Goal: Entertainment & Leisure: Consume media (video, audio)

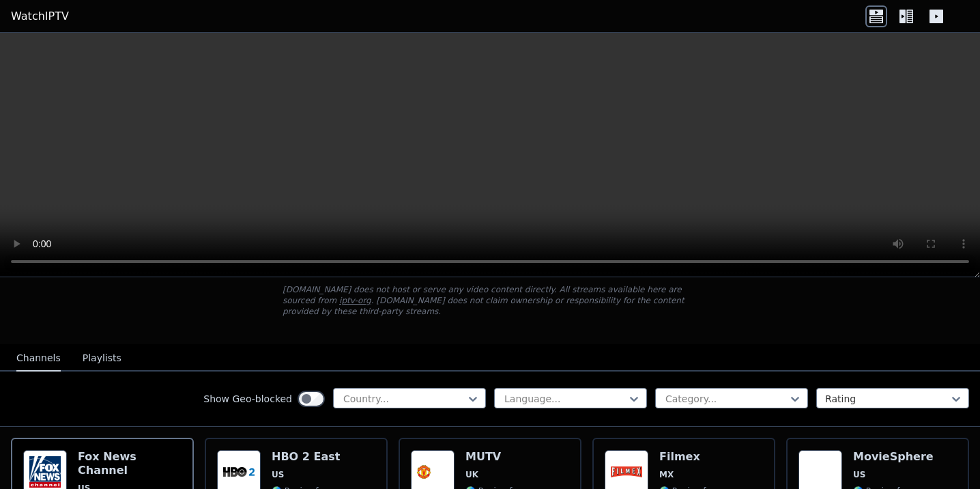
scroll to position [68, 0]
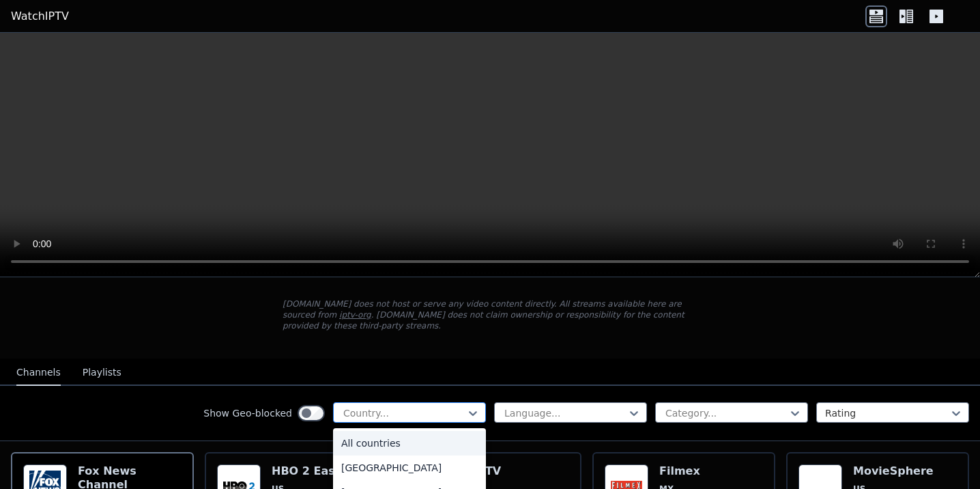
click at [442, 406] on div at bounding box center [404, 413] width 124 height 14
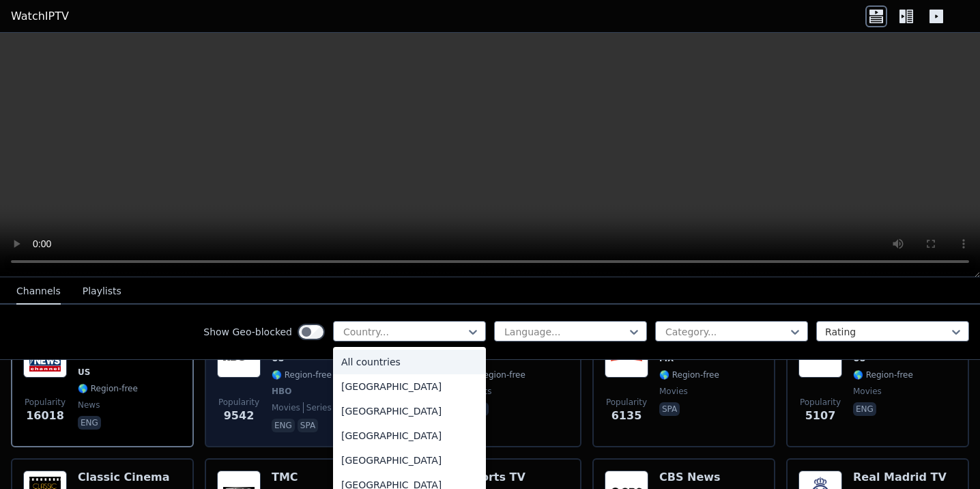
scroll to position [205, 0]
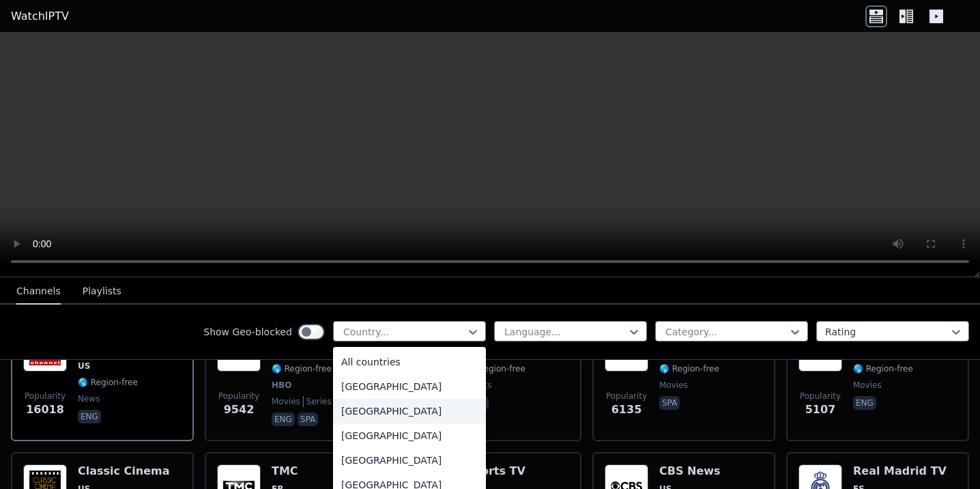
click at [359, 406] on div "[GEOGRAPHIC_DATA]" at bounding box center [409, 411] width 153 height 25
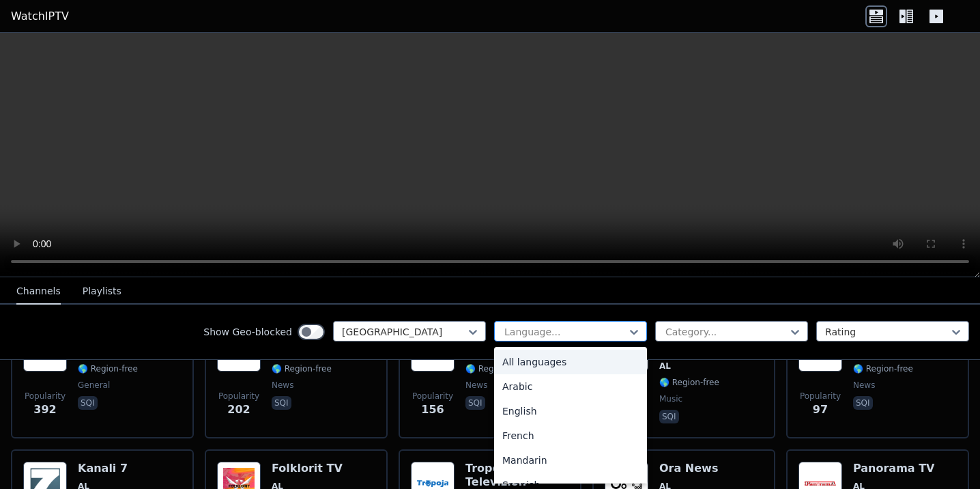
click at [582, 328] on div at bounding box center [565, 332] width 124 height 14
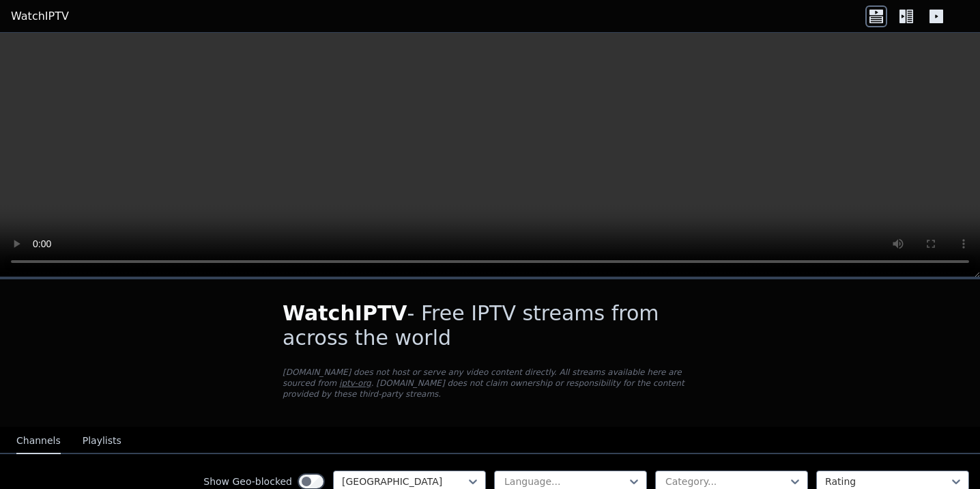
click at [109, 428] on button "Playlists" at bounding box center [102, 441] width 39 height 26
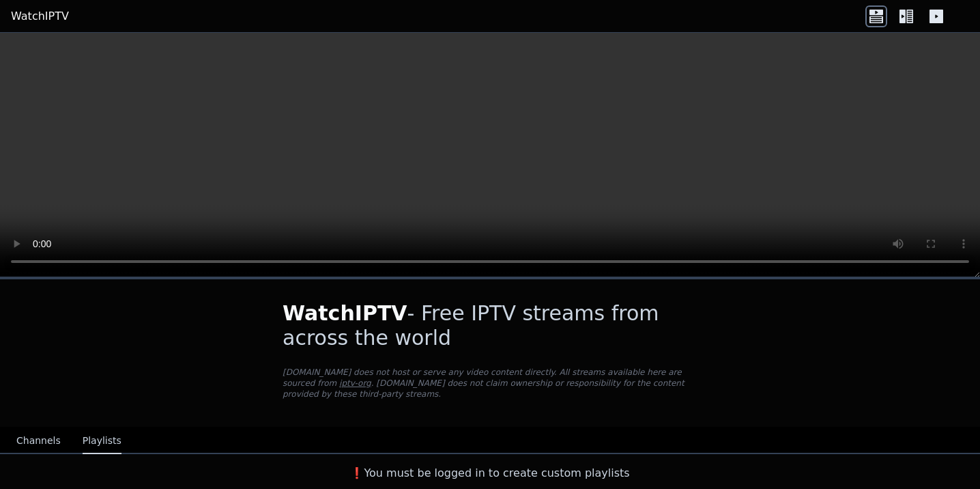
click at [48, 433] on button "Channels" at bounding box center [38, 441] width 44 height 26
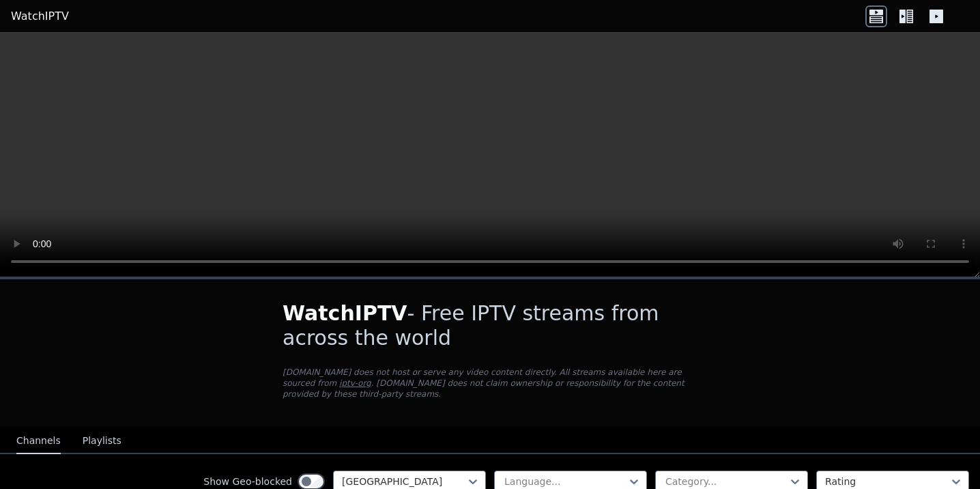
click at [913, 14] on icon at bounding box center [906, 16] width 22 height 22
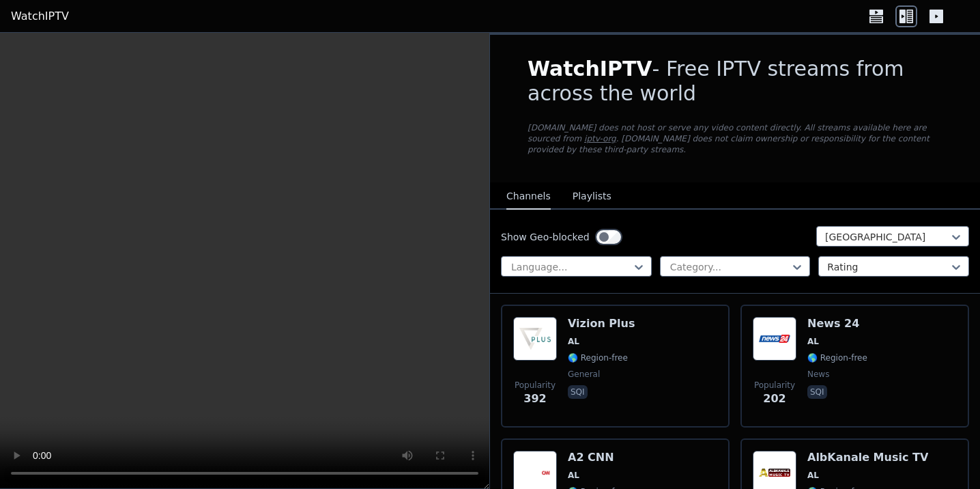
click at [884, 12] on icon at bounding box center [876, 16] width 22 height 22
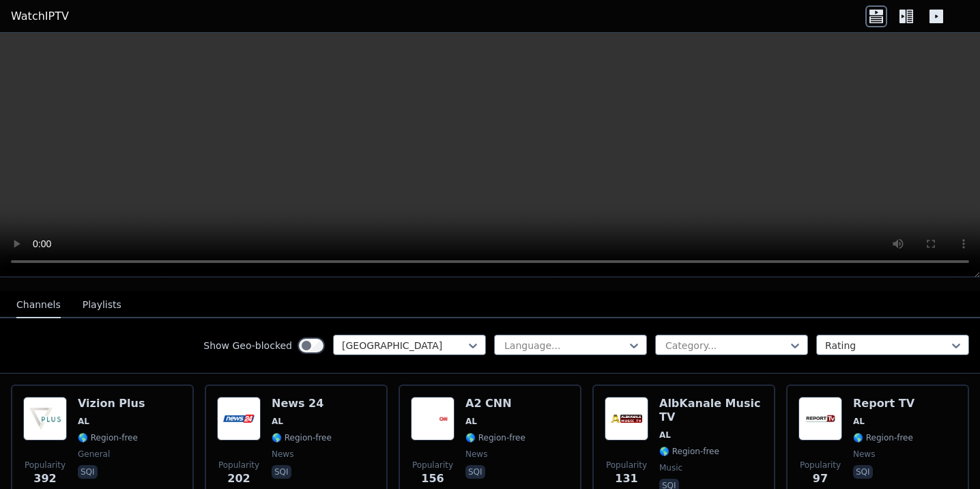
scroll to position [136, 0]
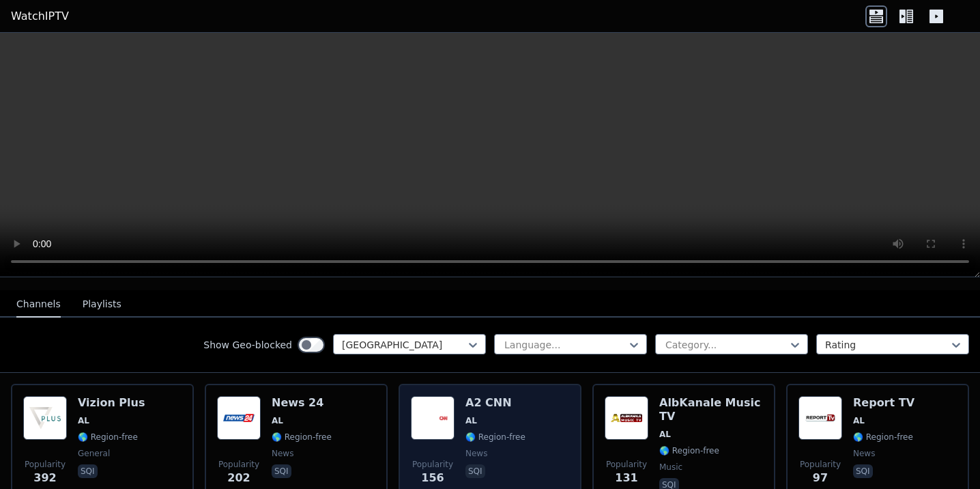
click at [420, 408] on img at bounding box center [433, 418] width 44 height 44
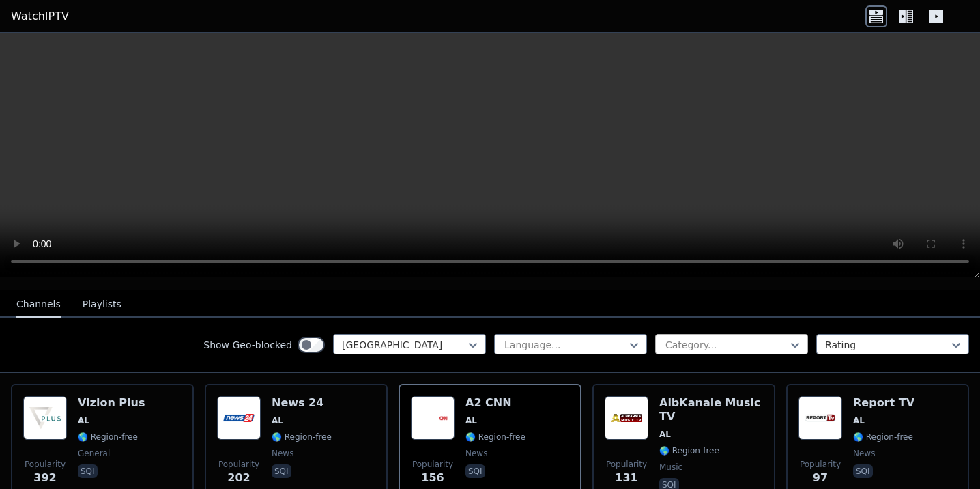
click at [689, 334] on div "Category..." at bounding box center [731, 344] width 153 height 20
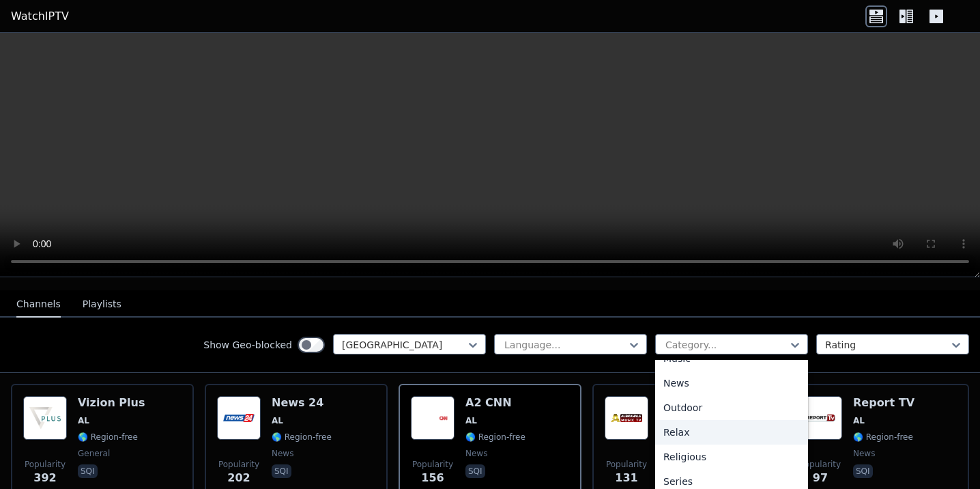
scroll to position [534, 0]
click at [688, 418] on div "Sports" at bounding box center [731, 430] width 153 height 25
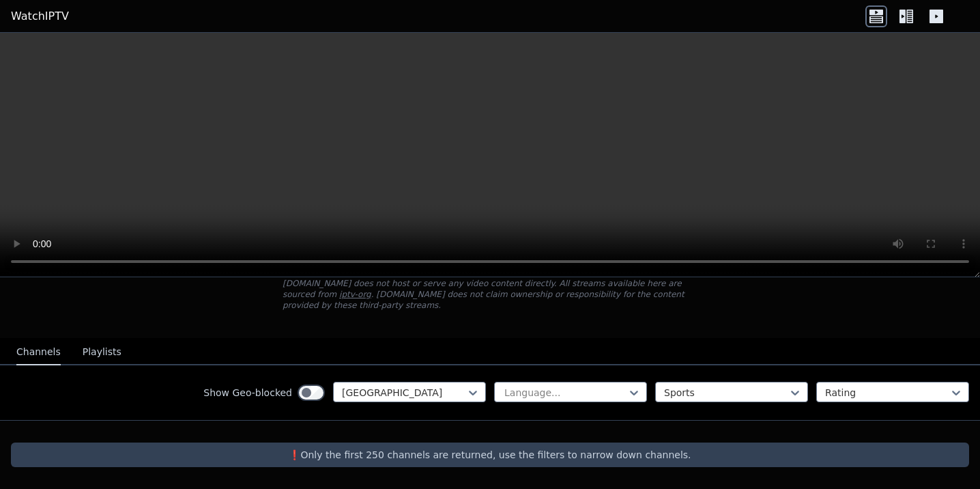
scroll to position [78, 0]
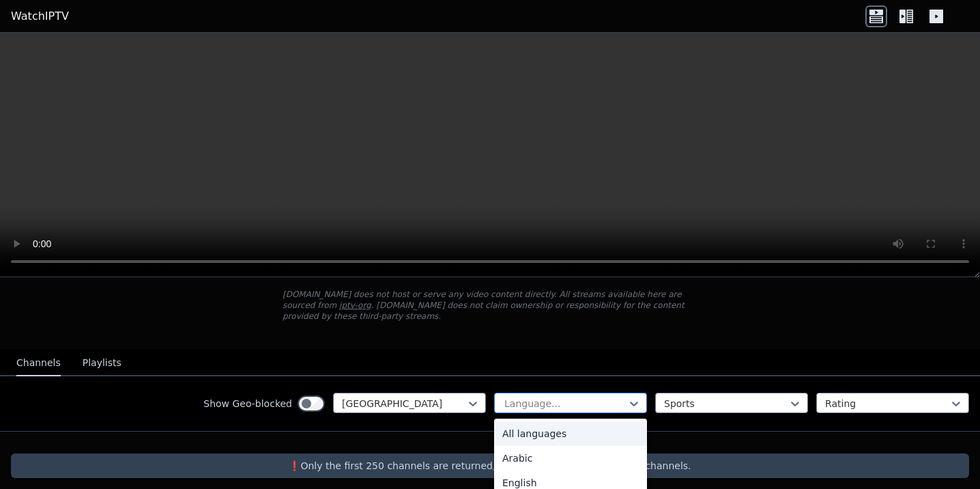
click at [562, 401] on div "Language..." at bounding box center [570, 402] width 153 height 20
click at [562, 396] on div at bounding box center [565, 403] width 124 height 14
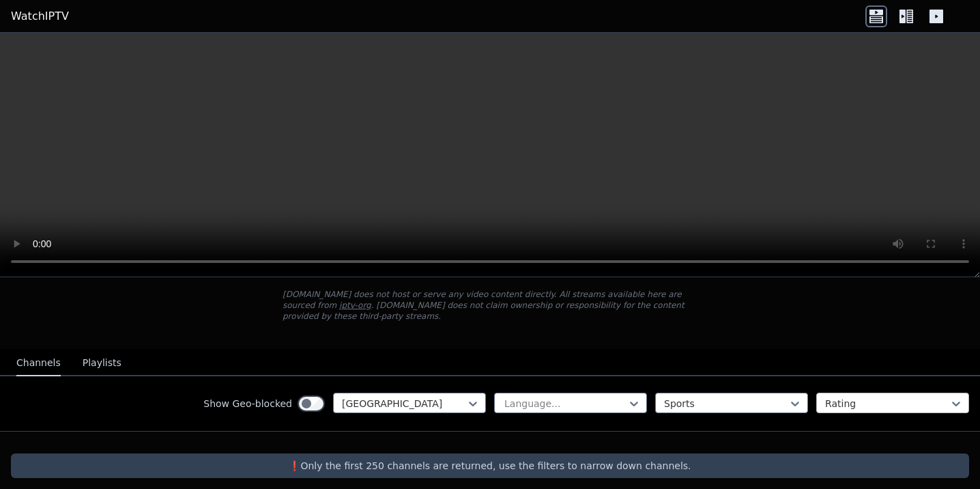
click at [849, 396] on div at bounding box center [887, 403] width 124 height 14
click at [850, 396] on div at bounding box center [887, 403] width 124 height 14
click at [87, 350] on button "Playlists" at bounding box center [102, 363] width 39 height 26
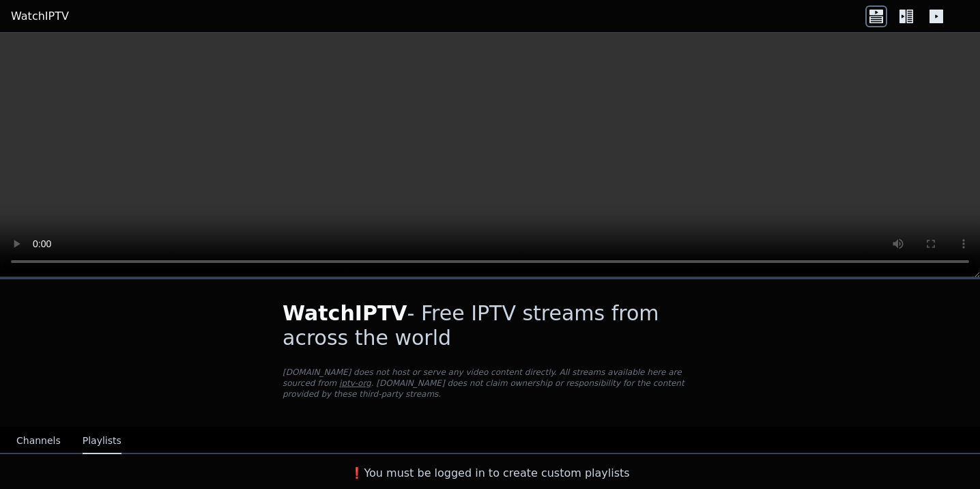
click at [51, 428] on button "Channels" at bounding box center [38, 441] width 44 height 26
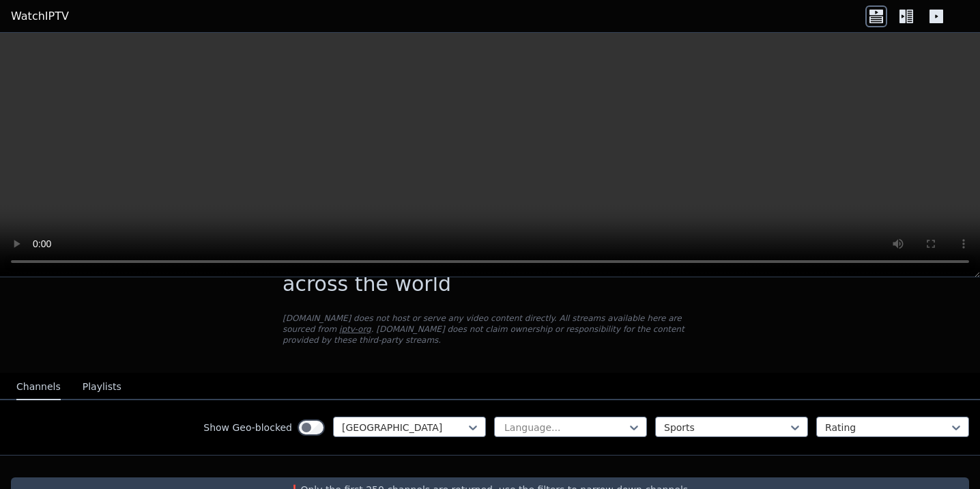
scroll to position [78, 0]
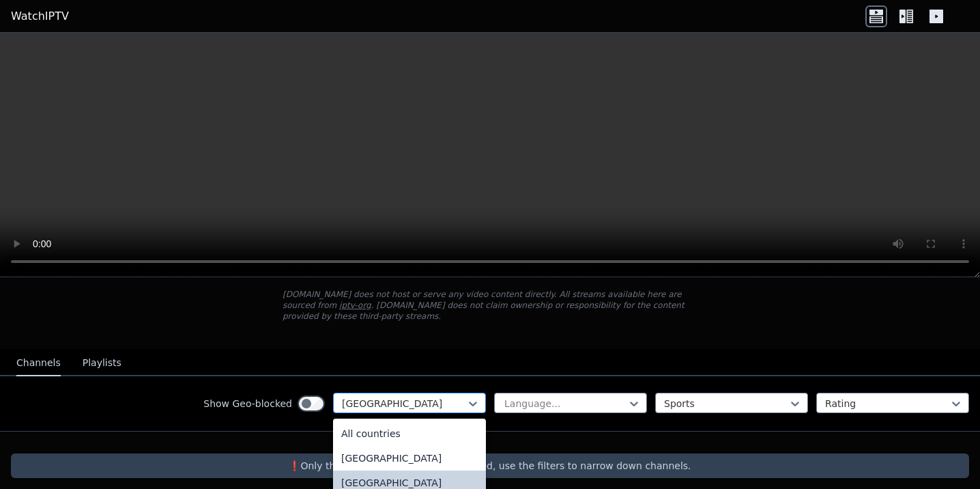
click at [445, 396] on div at bounding box center [404, 403] width 124 height 14
click at [437, 421] on div "All countries" at bounding box center [409, 433] width 153 height 25
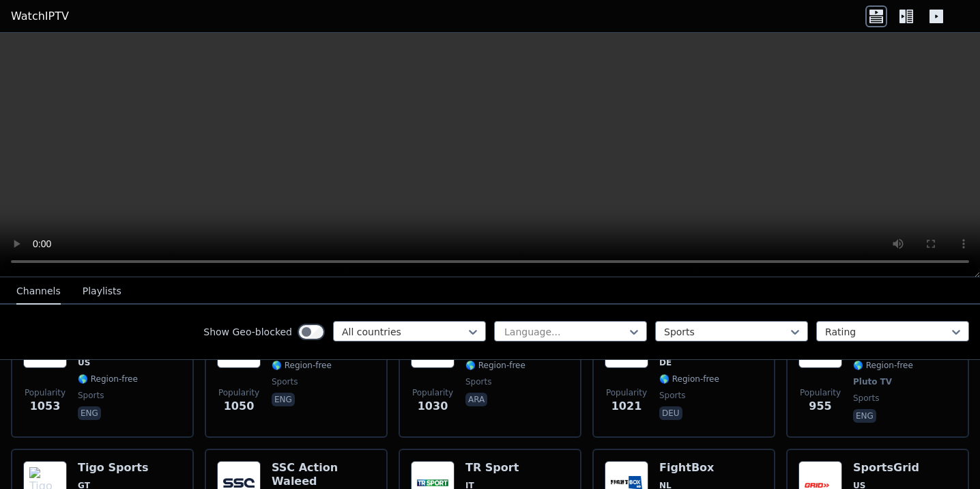
scroll to position [828, 0]
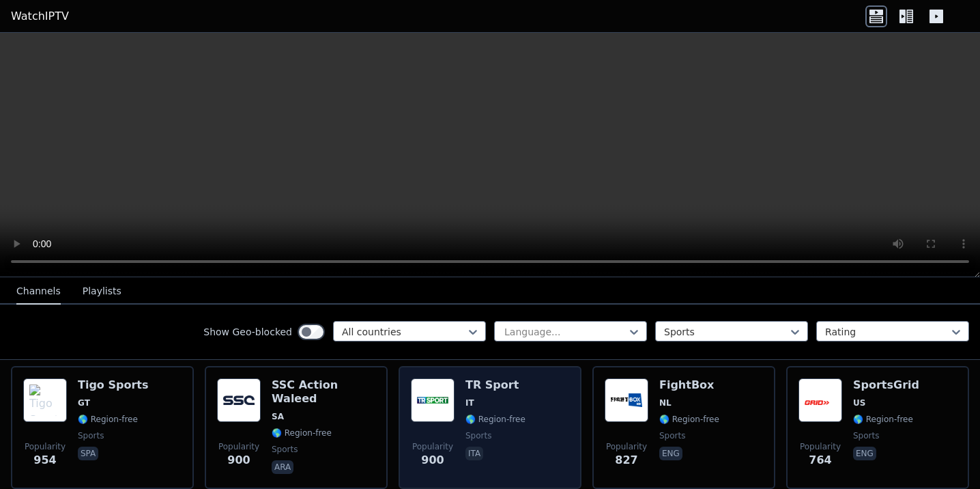
click at [475, 384] on div "TR Sport IT 🌎 Region-free sports ita" at bounding box center [495, 427] width 60 height 98
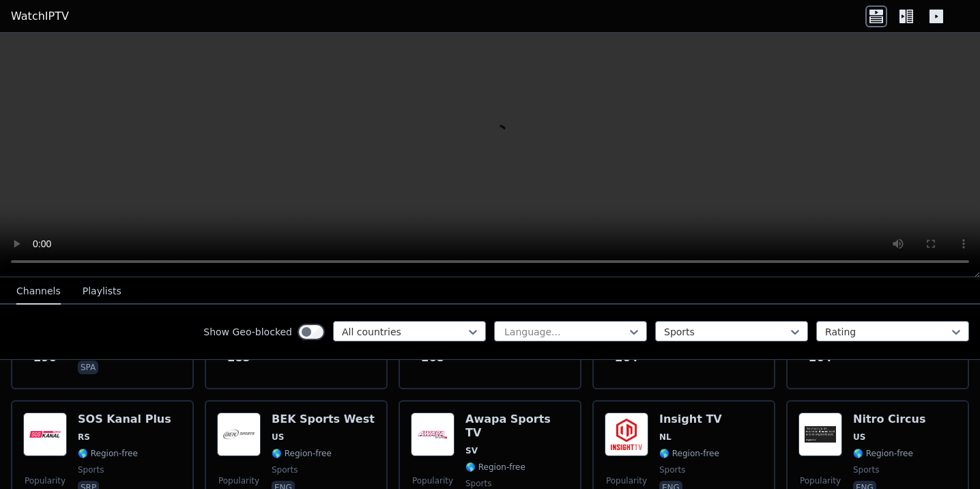
scroll to position [1443, 0]
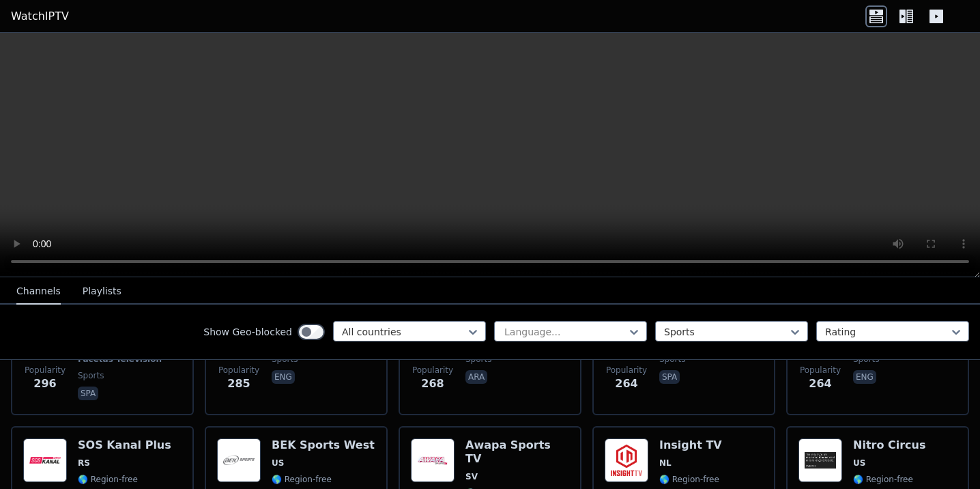
drag, startPoint x: 884, startPoint y: 0, endPoint x: 211, endPoint y: 203, distance: 703.3
click at [211, 203] on video at bounding box center [490, 155] width 980 height 244
click at [231, 178] on video at bounding box center [490, 155] width 980 height 244
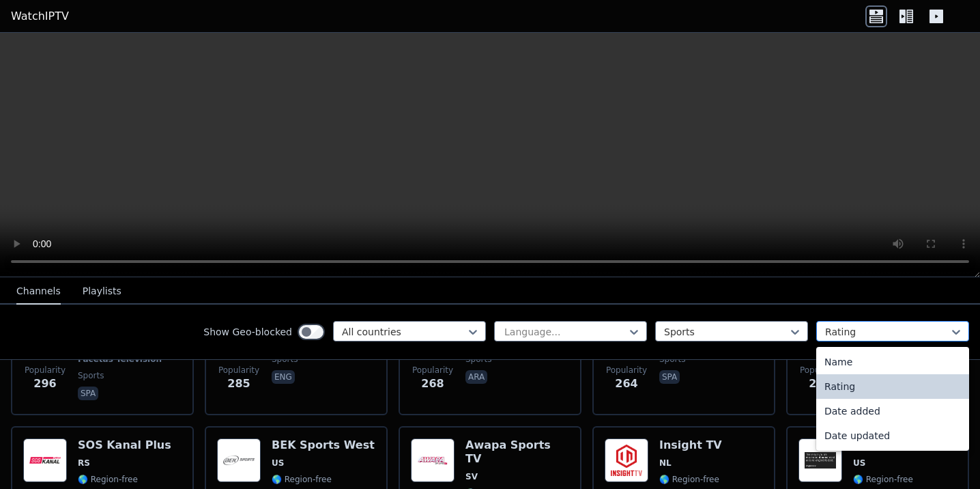
click at [863, 332] on div at bounding box center [887, 332] width 124 height 14
click at [873, 327] on div at bounding box center [887, 332] width 124 height 14
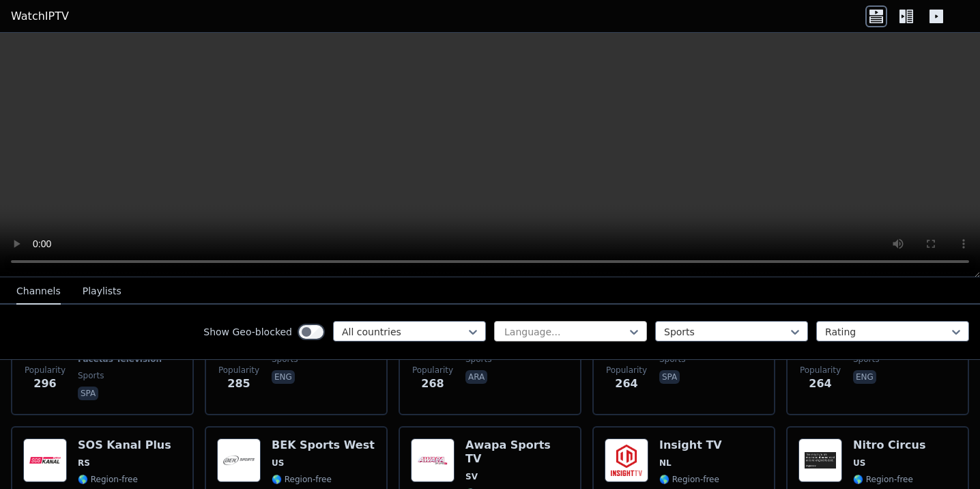
click at [519, 330] on div at bounding box center [565, 332] width 124 height 14
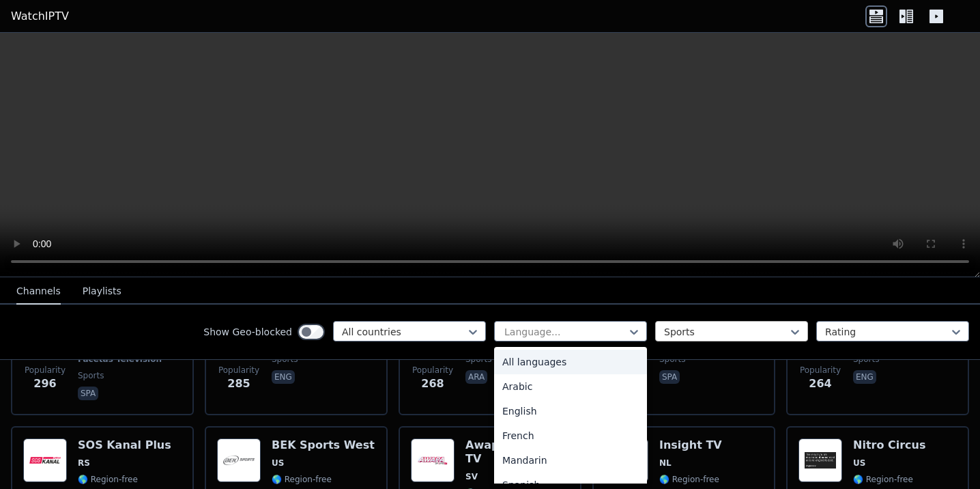
click at [684, 332] on div at bounding box center [726, 332] width 124 height 14
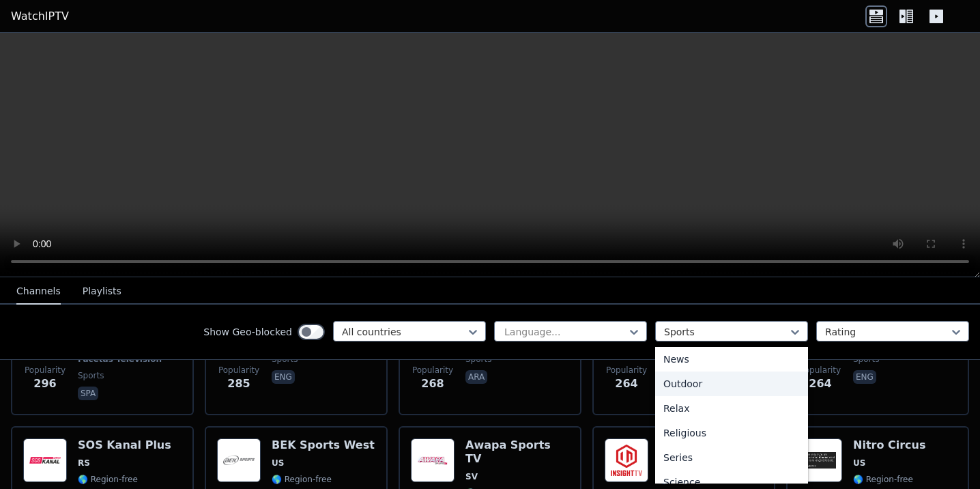
scroll to position [0, 0]
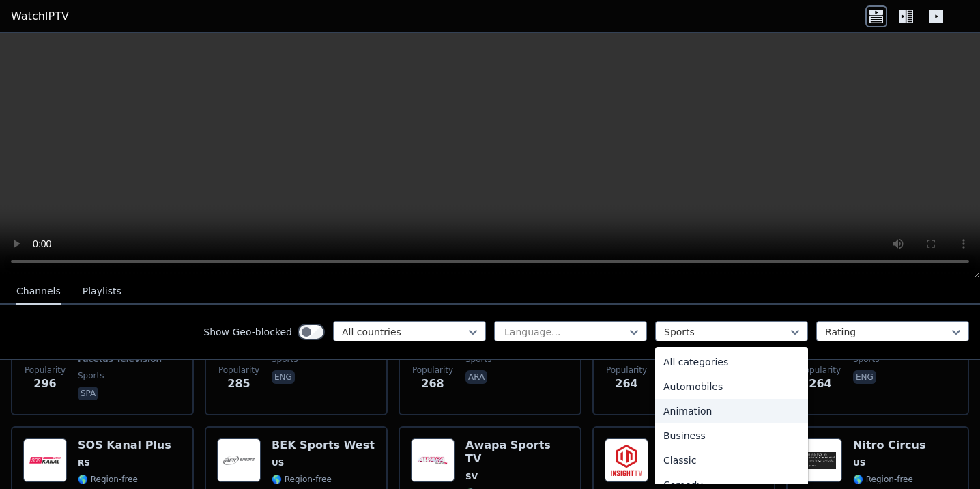
click at [706, 401] on div "Animation" at bounding box center [731, 411] width 153 height 25
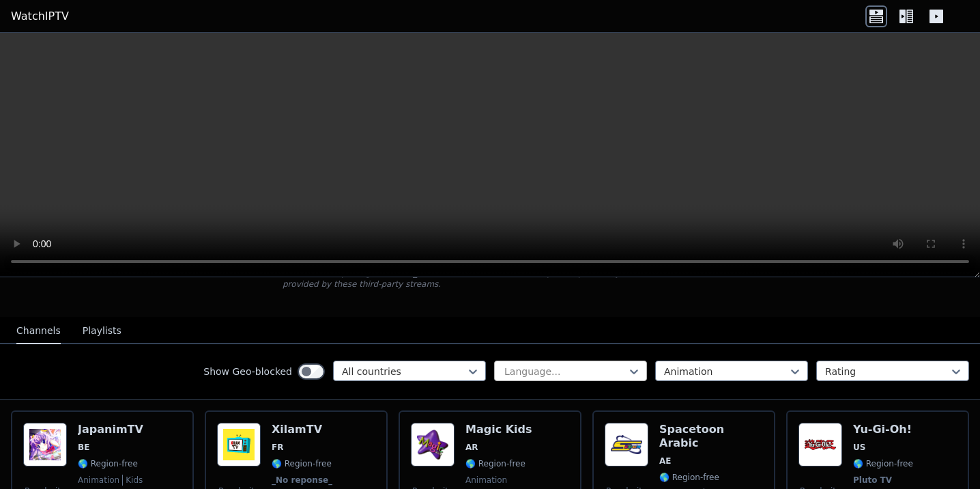
scroll to position [68, 0]
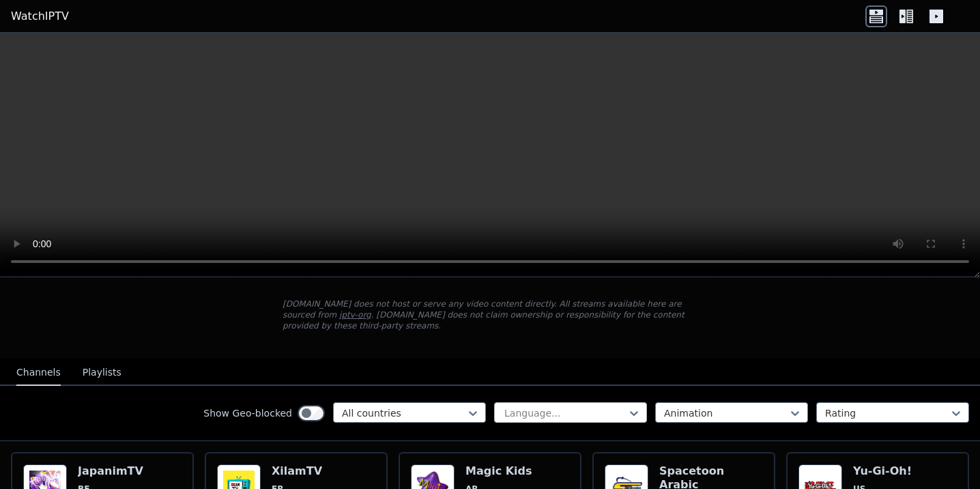
click at [573, 406] on div at bounding box center [565, 413] width 124 height 14
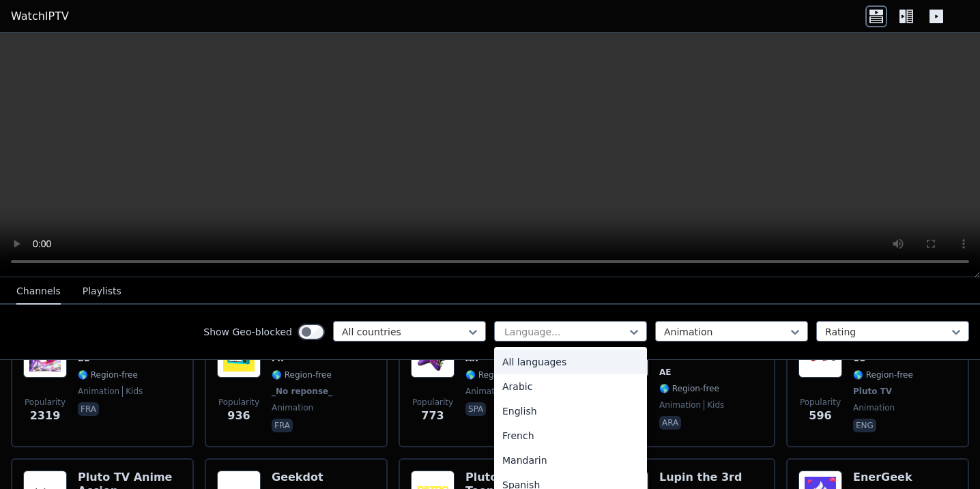
scroll to position [205, 0]
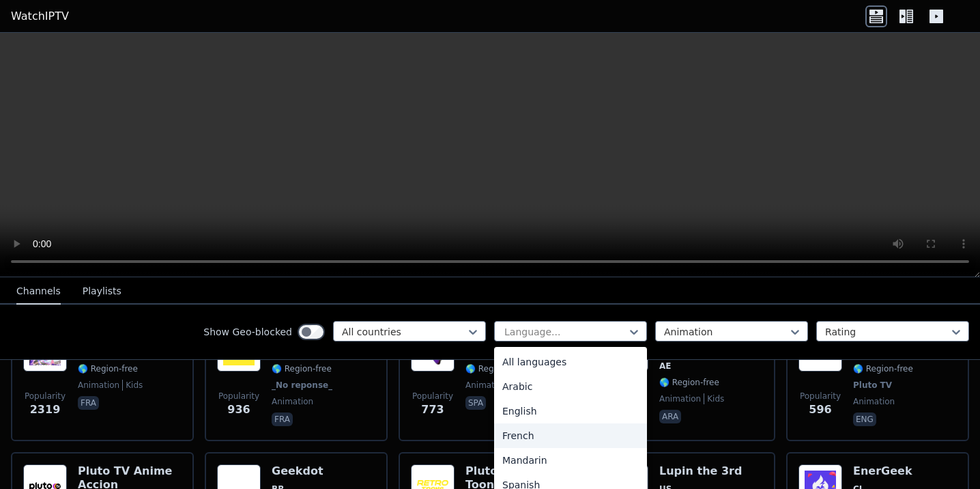
click at [517, 434] on div "French" at bounding box center [570, 435] width 153 height 25
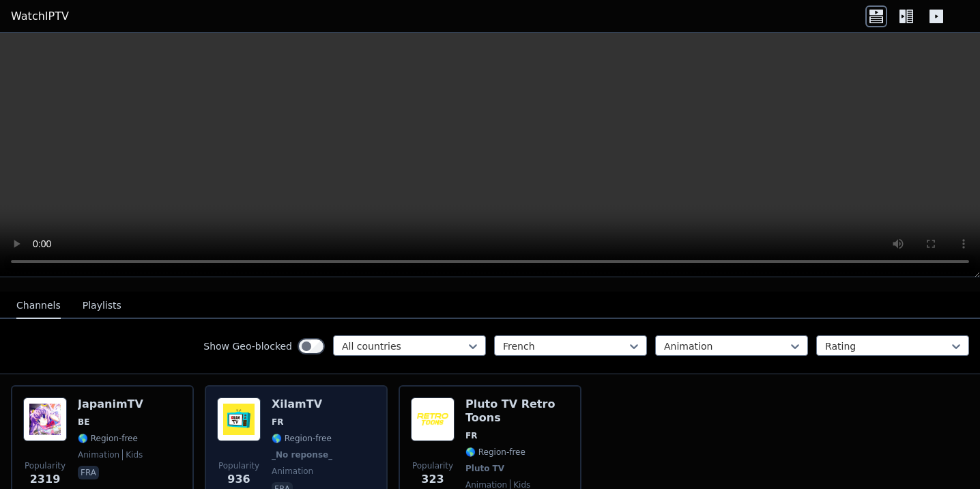
scroll to position [136, 0]
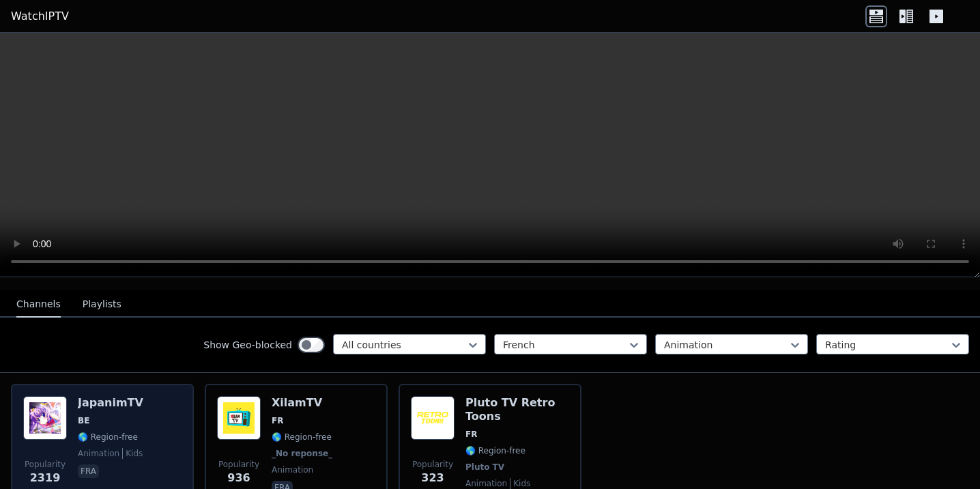
click at [100, 403] on div "JapanimTV BE 🌎 Region-free animation kids fra" at bounding box center [111, 453] width 66 height 115
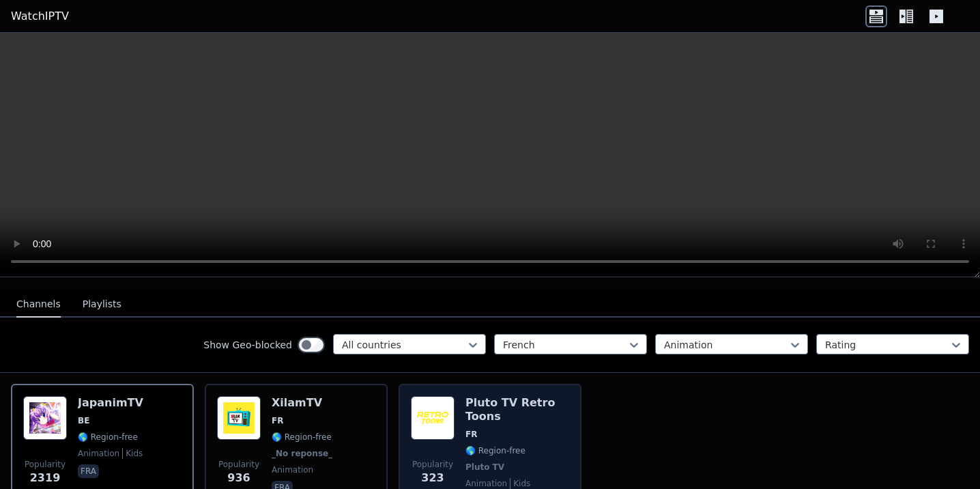
click at [475, 396] on h6 "Pluto TV Retro Toons" at bounding box center [517, 409] width 104 height 27
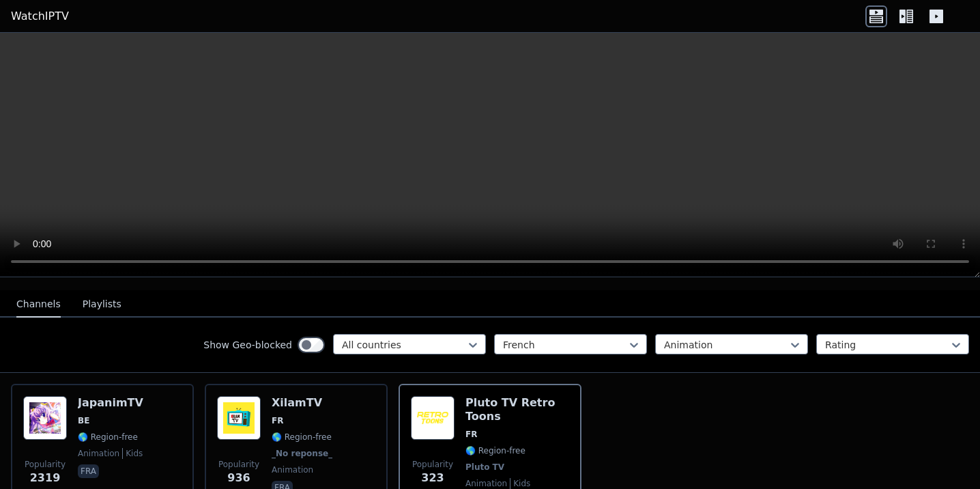
click at [704, 343] on div "French Animation Rating" at bounding box center [731, 345] width 475 height 22
click at [706, 338] on div at bounding box center [726, 345] width 124 height 14
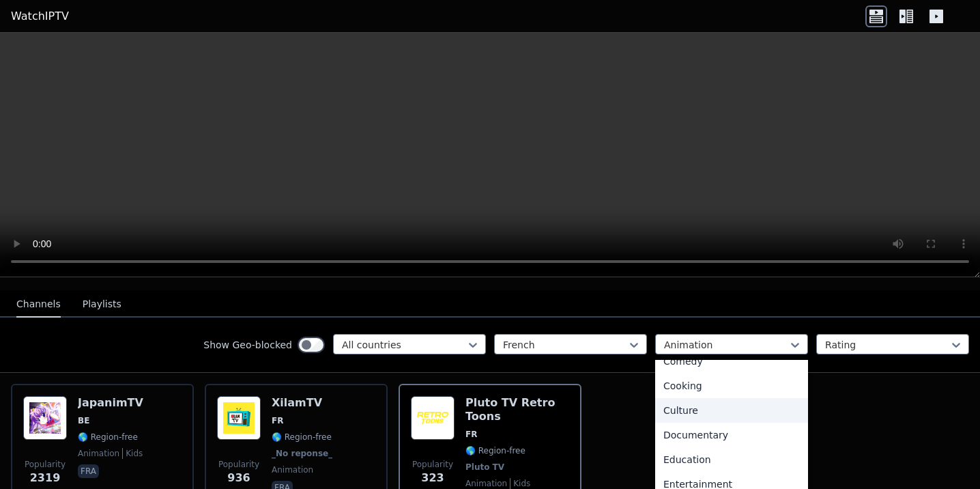
scroll to position [68, 0]
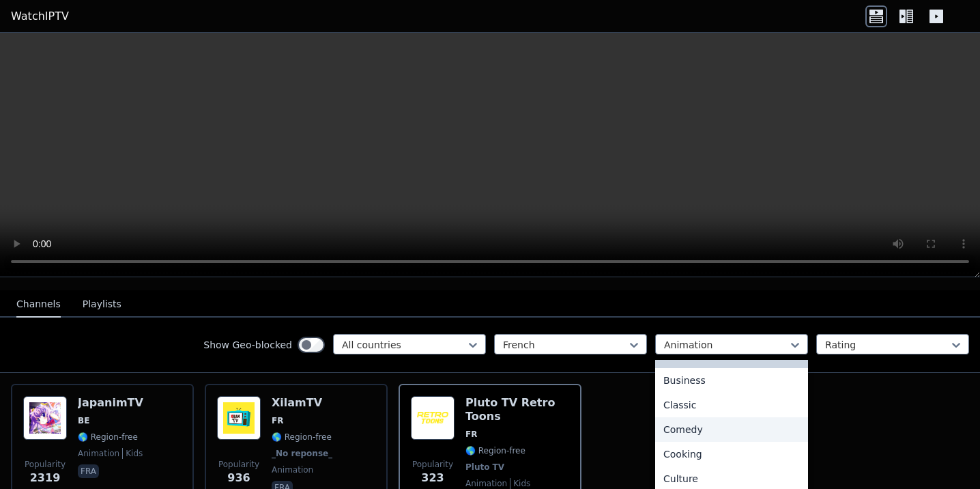
click at [704, 417] on div "Comedy" at bounding box center [731, 429] width 153 height 25
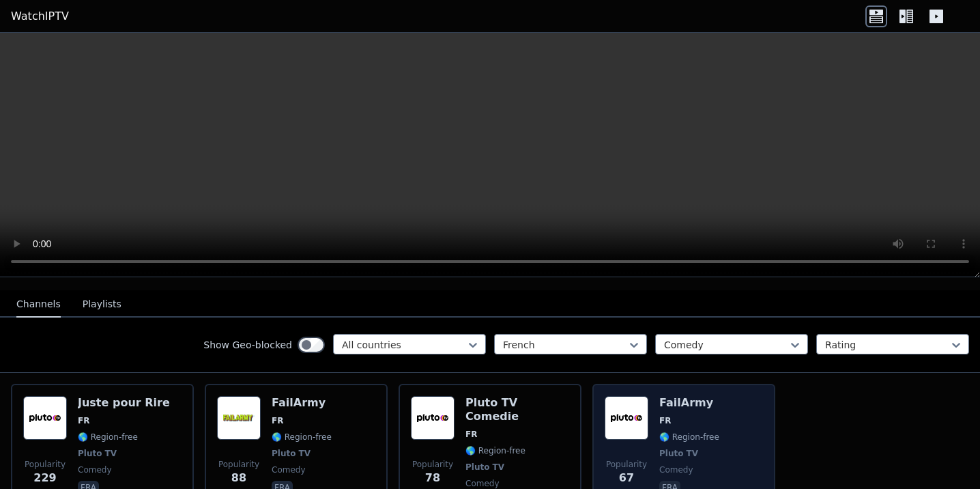
click at [678, 415] on span "FR" at bounding box center [689, 420] width 60 height 11
